Goal: Task Accomplishment & Management: Use online tool/utility

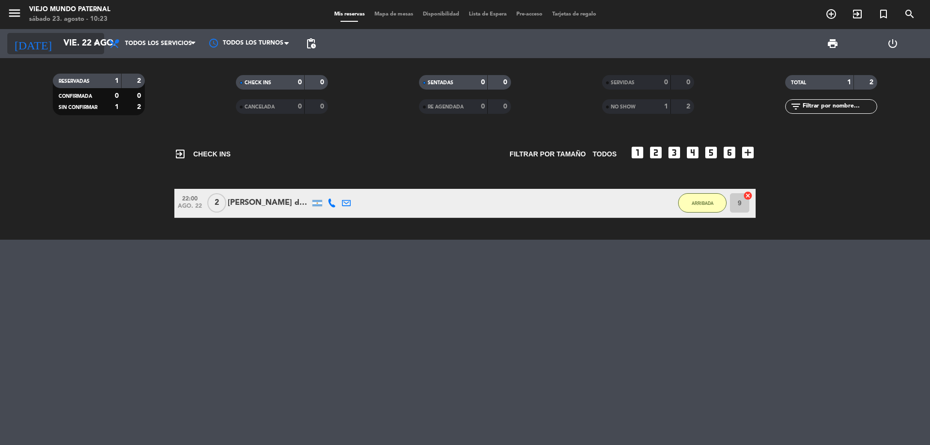
click at [96, 45] on icon "arrow_drop_down" at bounding box center [96, 44] width 12 height 12
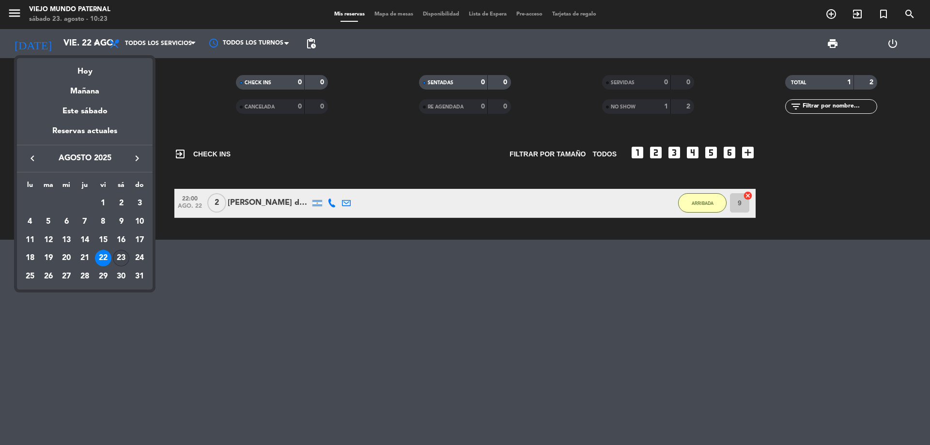
click at [120, 255] on div "23" at bounding box center [121, 258] width 16 height 16
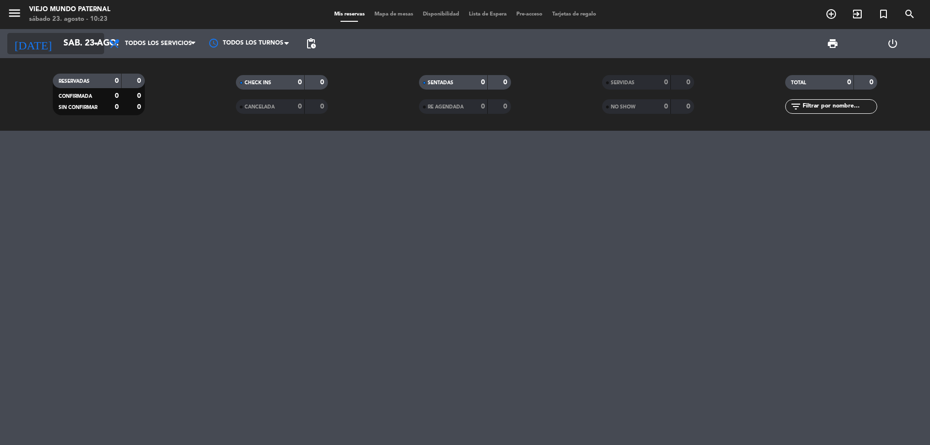
click at [93, 45] on icon "arrow_drop_down" at bounding box center [96, 44] width 12 height 12
click at [94, 45] on icon "arrow_drop_down" at bounding box center [96, 44] width 12 height 12
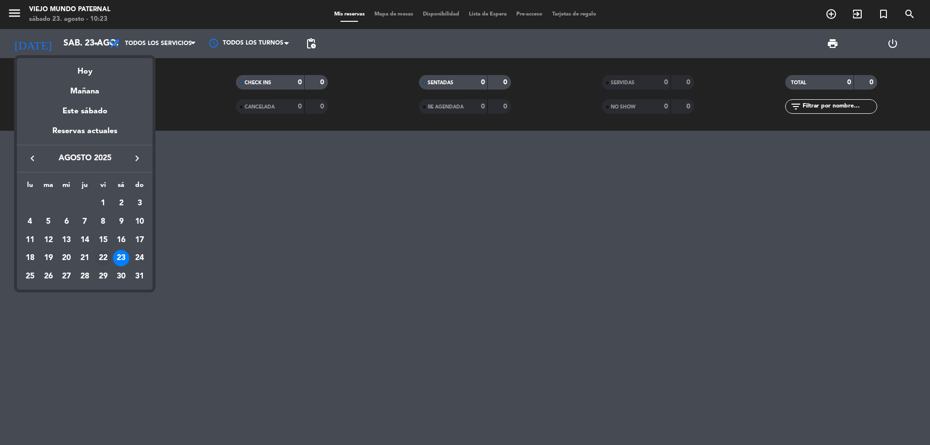
click at [104, 255] on div "22" at bounding box center [103, 258] width 16 height 16
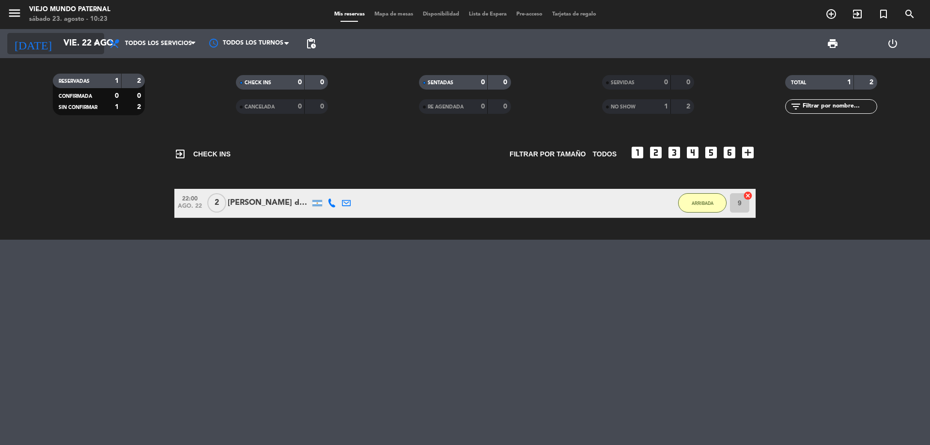
click at [96, 42] on icon "arrow_drop_down" at bounding box center [96, 44] width 12 height 12
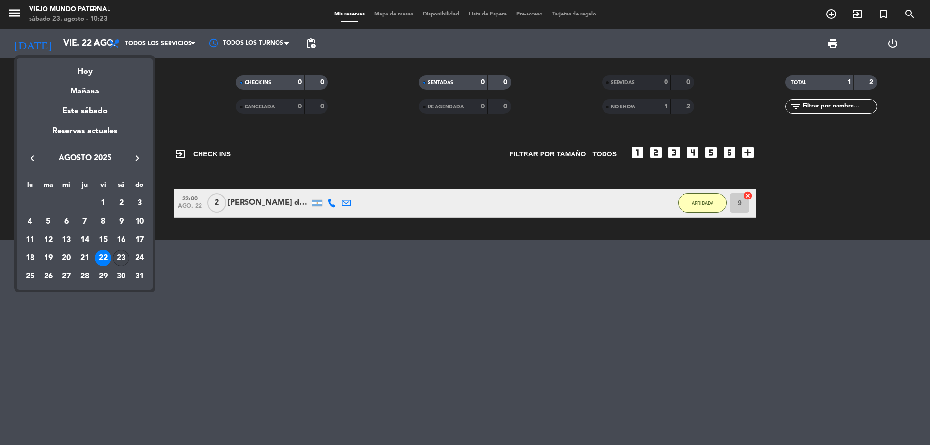
click at [121, 256] on div "23" at bounding box center [121, 258] width 16 height 16
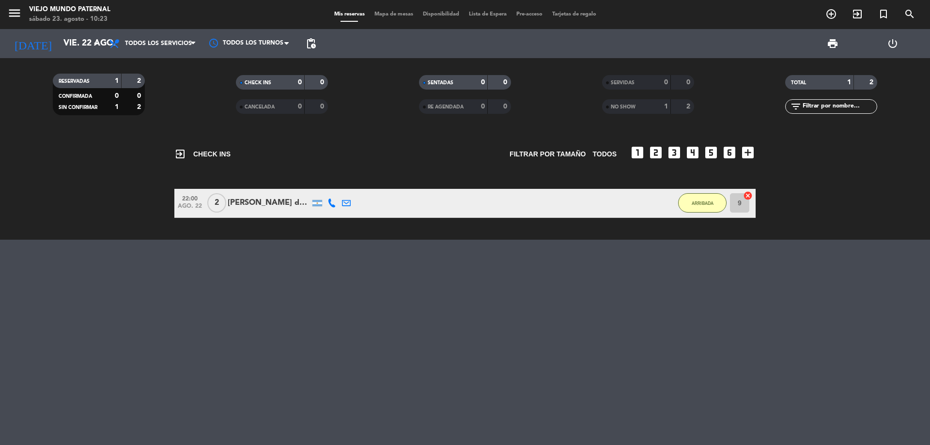
type input "sáb. 23 ago."
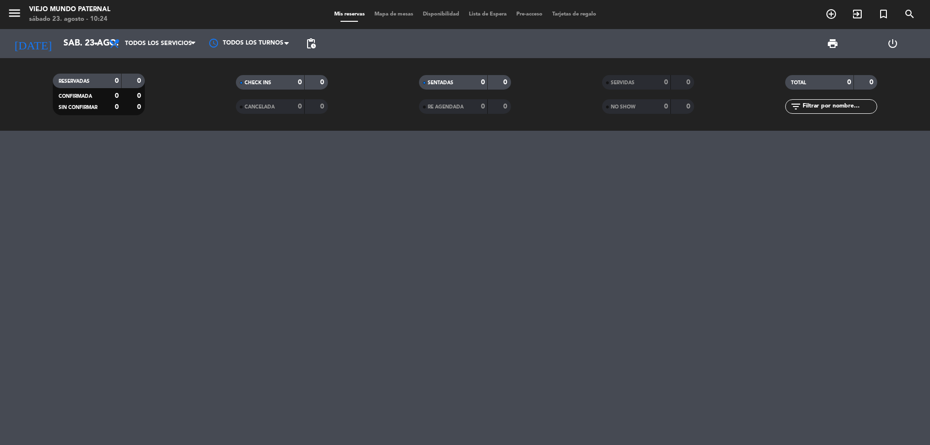
click at [646, 192] on div at bounding box center [465, 288] width 930 height 314
